Goal: Find specific page/section: Find specific page/section

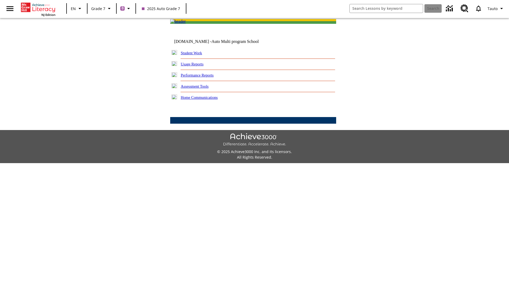
click at [195, 55] on link "Student Work" at bounding box center [191, 53] width 21 height 4
